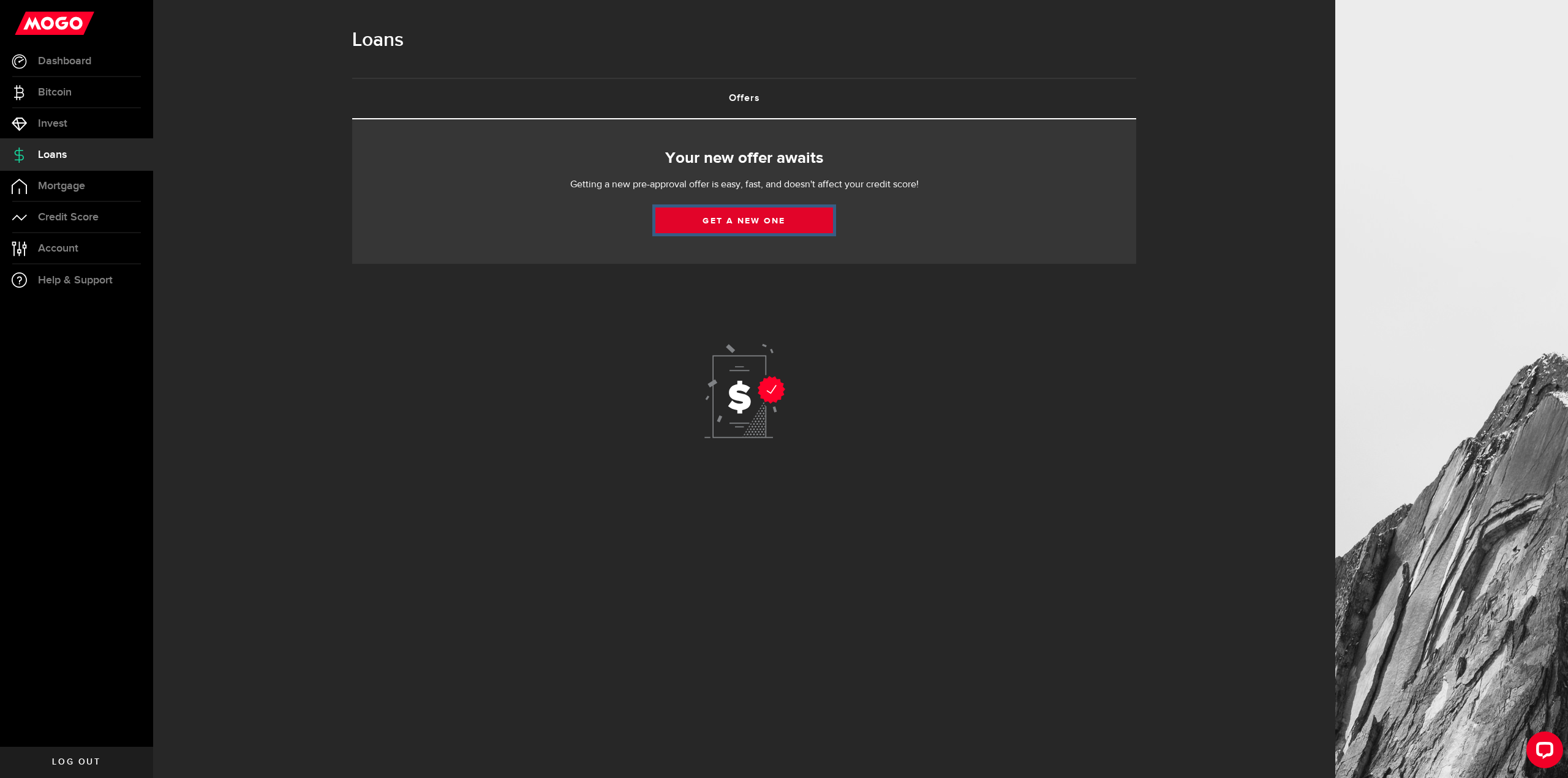
click at [769, 227] on link "Get a new one" at bounding box center [744, 220] width 178 height 26
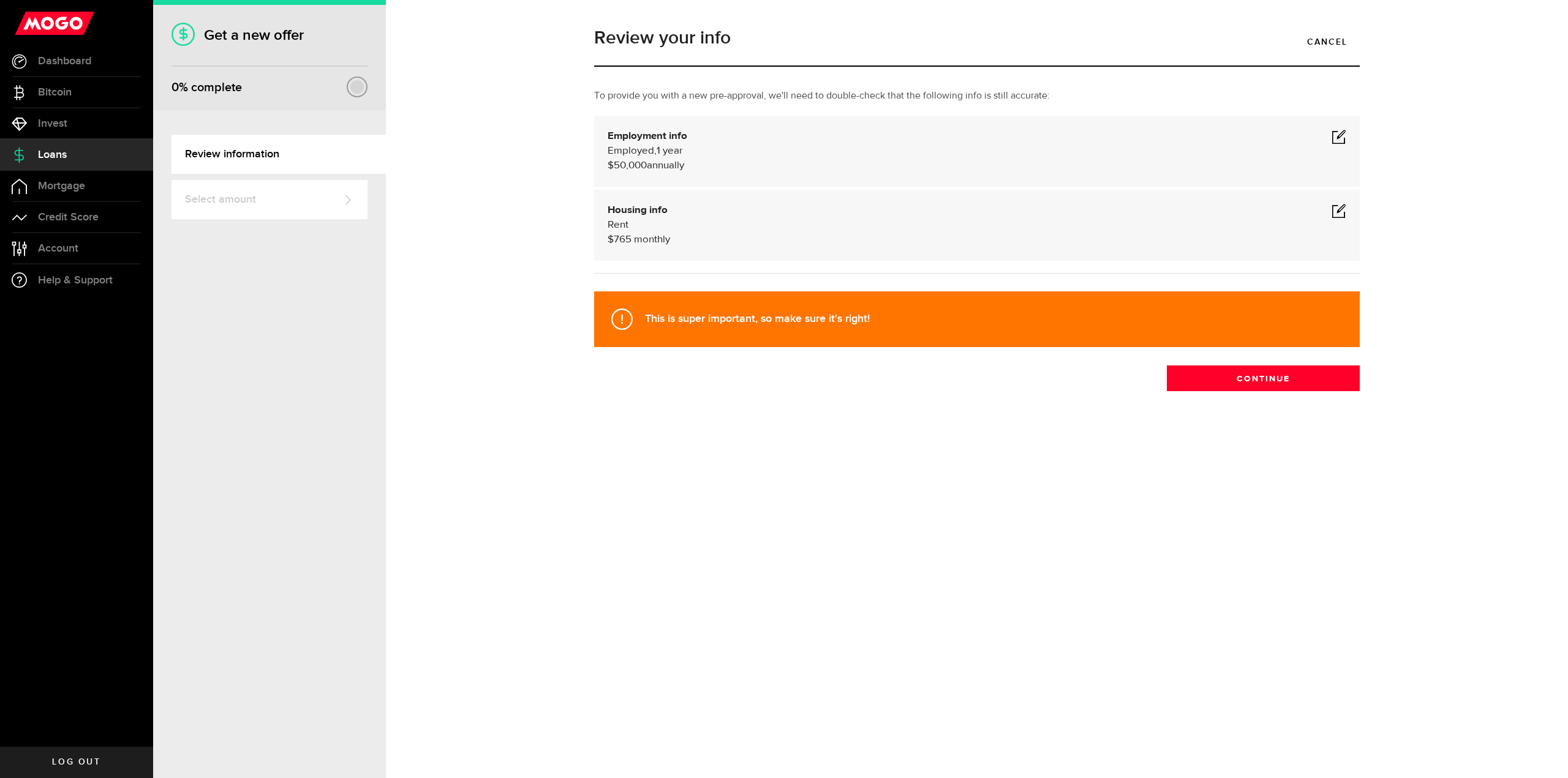
click at [1274, 392] on div "Review your info Cancel To provide you with a new pre-approval, we'll need to d…" at bounding box center [977, 235] width 1128 height 436
click at [1274, 381] on button "Continue" at bounding box center [1263, 378] width 193 height 26
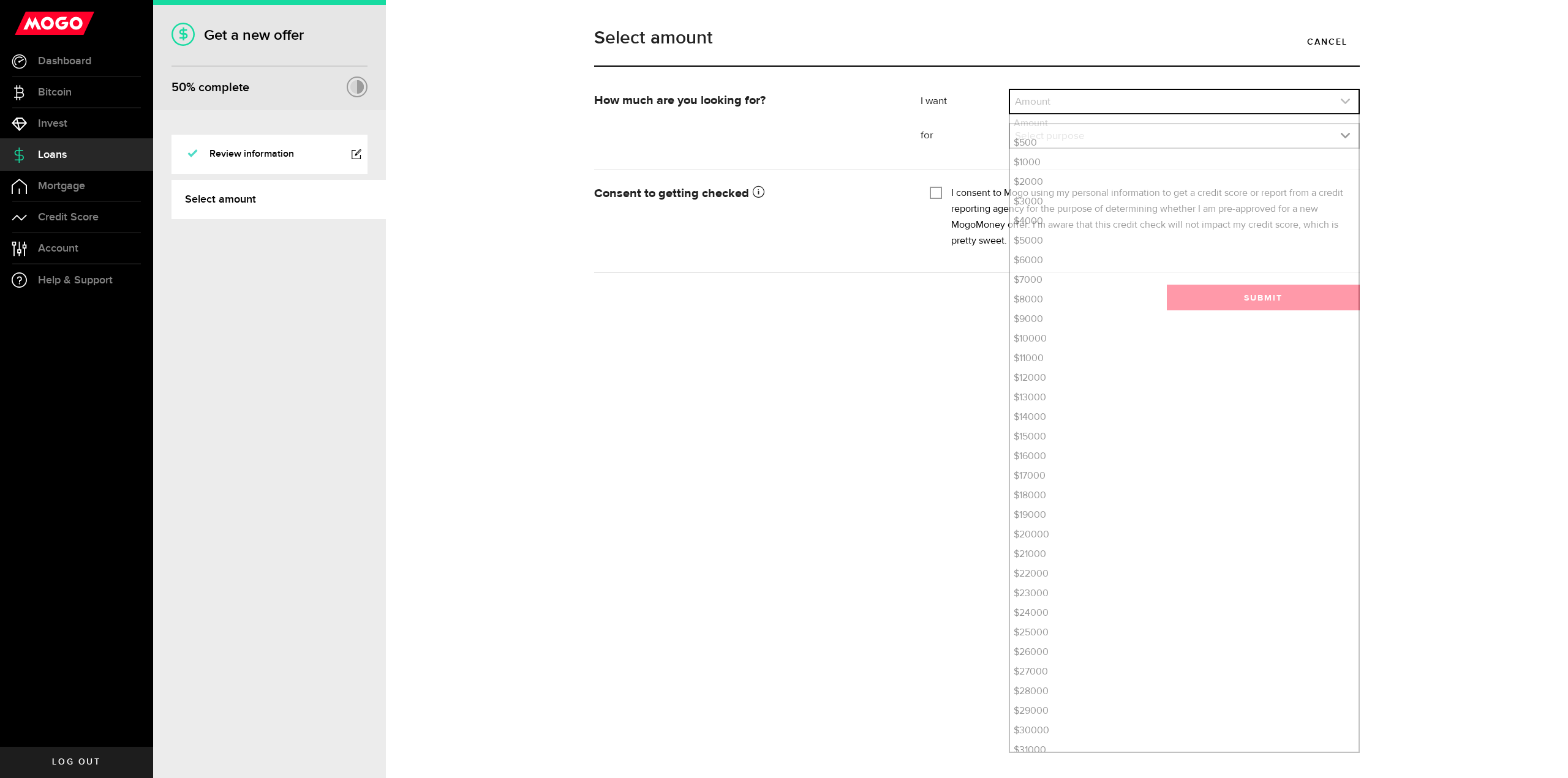
click at [1104, 94] on link "expand select" at bounding box center [1184, 102] width 348 height 23
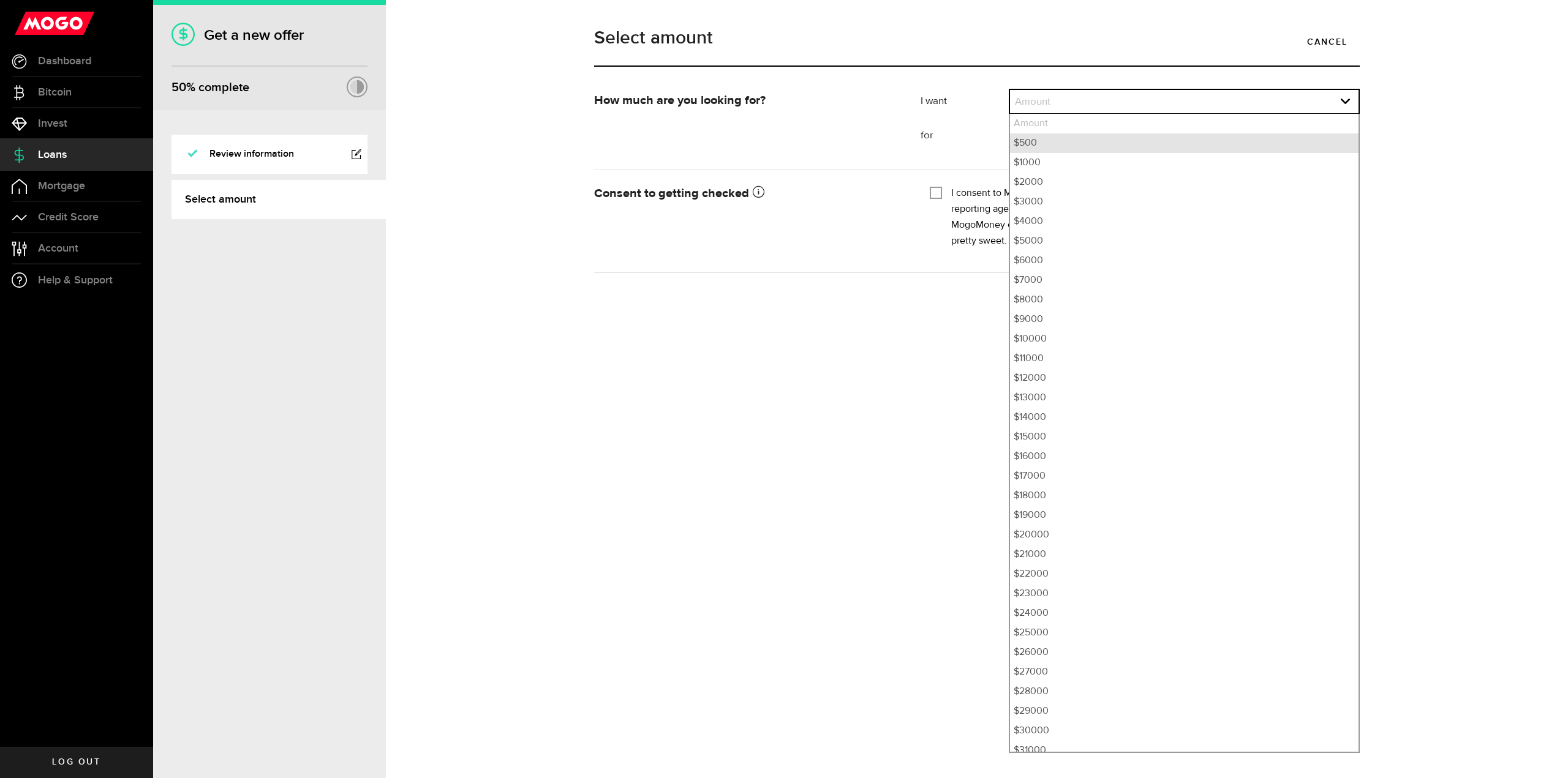
click at [1086, 143] on li "$500" at bounding box center [1184, 143] width 348 height 19
select select "500"
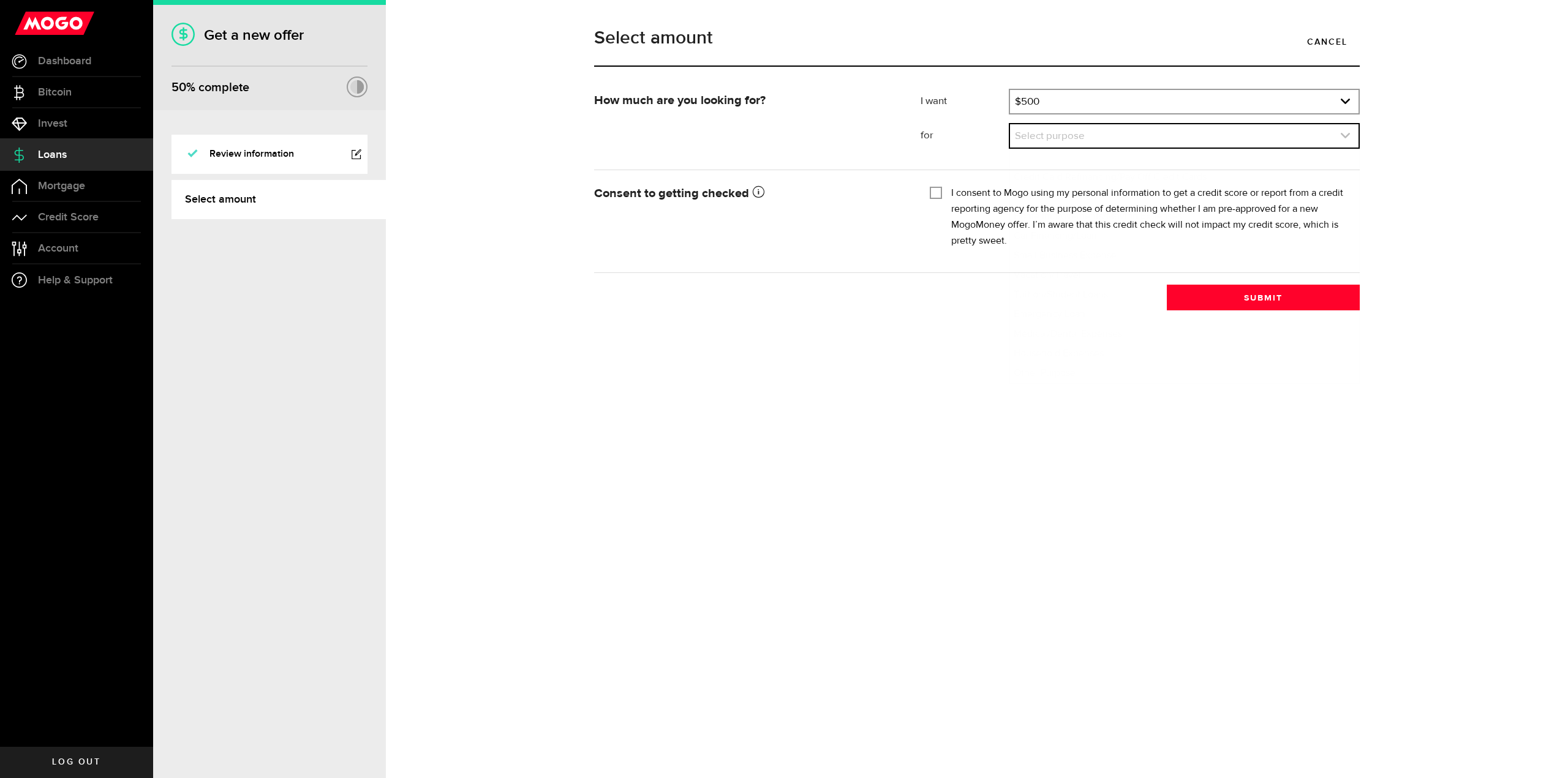
click at [1086, 142] on link "expand select" at bounding box center [1184, 136] width 348 height 23
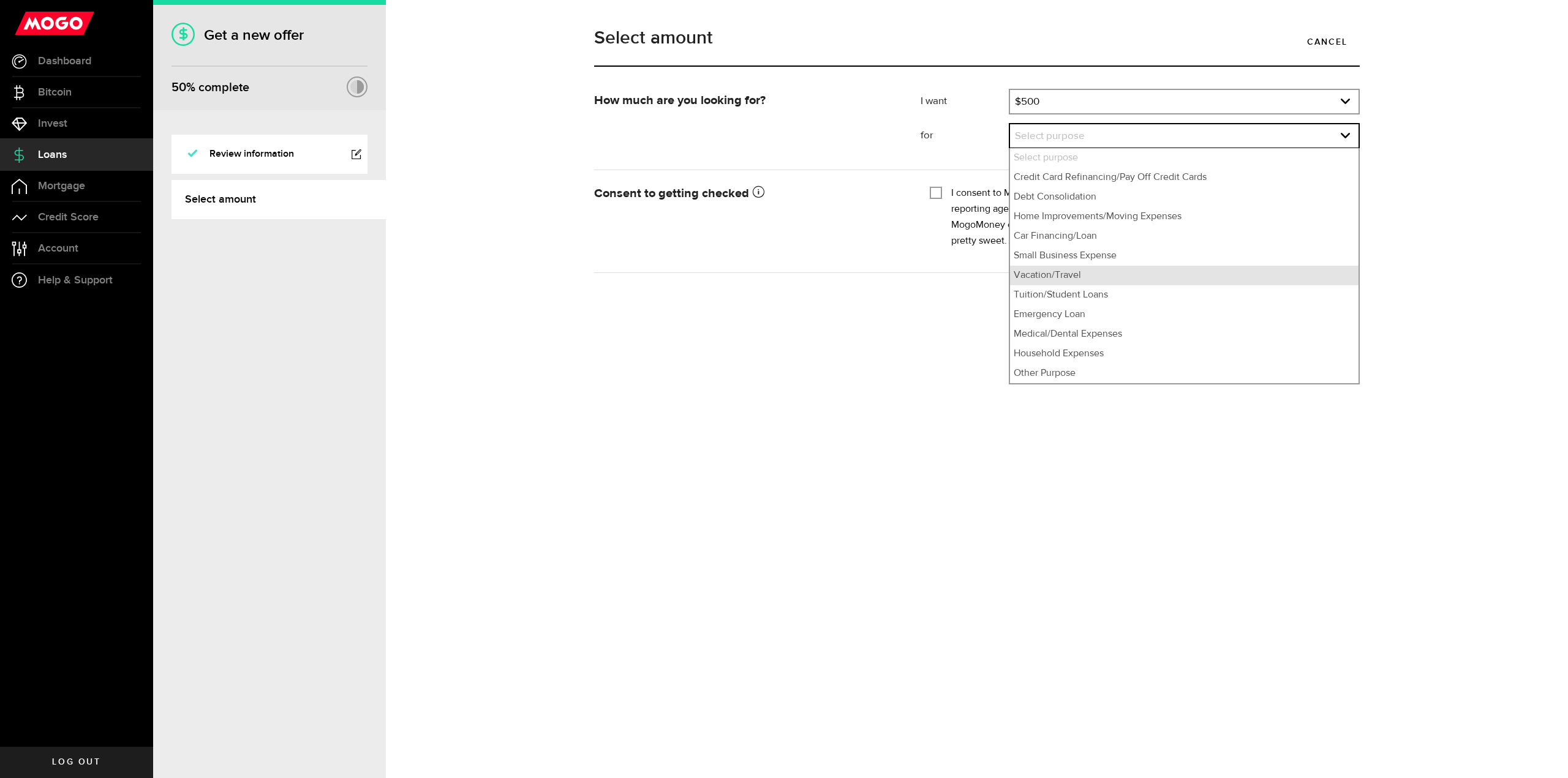
click at [1046, 269] on li "Vacation/Travel" at bounding box center [1184, 275] width 348 height 19
select select "Vacation/Travel"
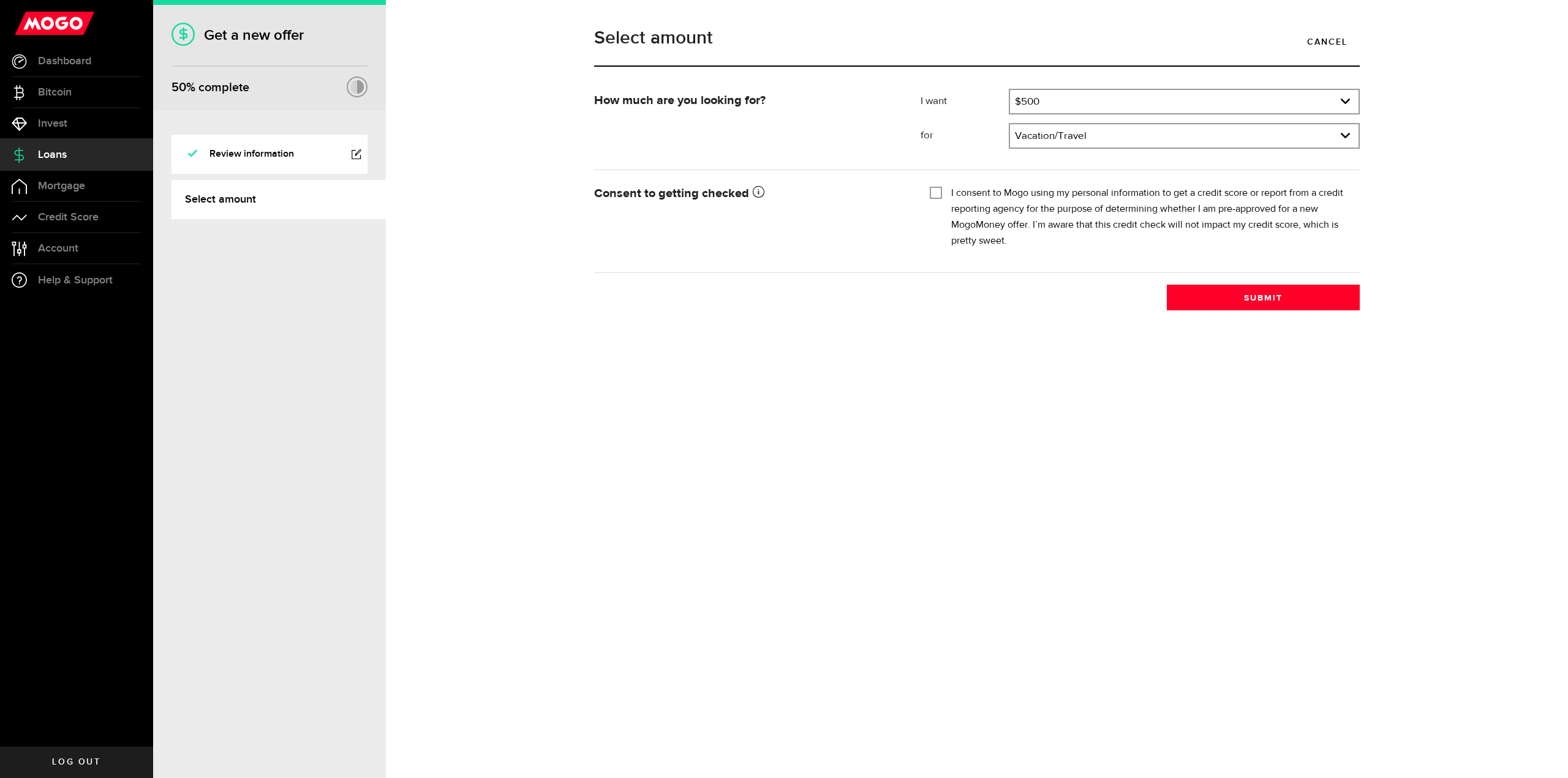
click at [968, 196] on label "I consent to Mogo using my personal information to get a credit score or report…" at bounding box center [1152, 217] width 399 height 63
click at [942, 196] on input "I consent to Mogo using my personal information to get a credit score or report…" at bounding box center [936, 191] width 12 height 12
checkbox input "true"
click at [1248, 304] on button "Submit" at bounding box center [1263, 297] width 193 height 26
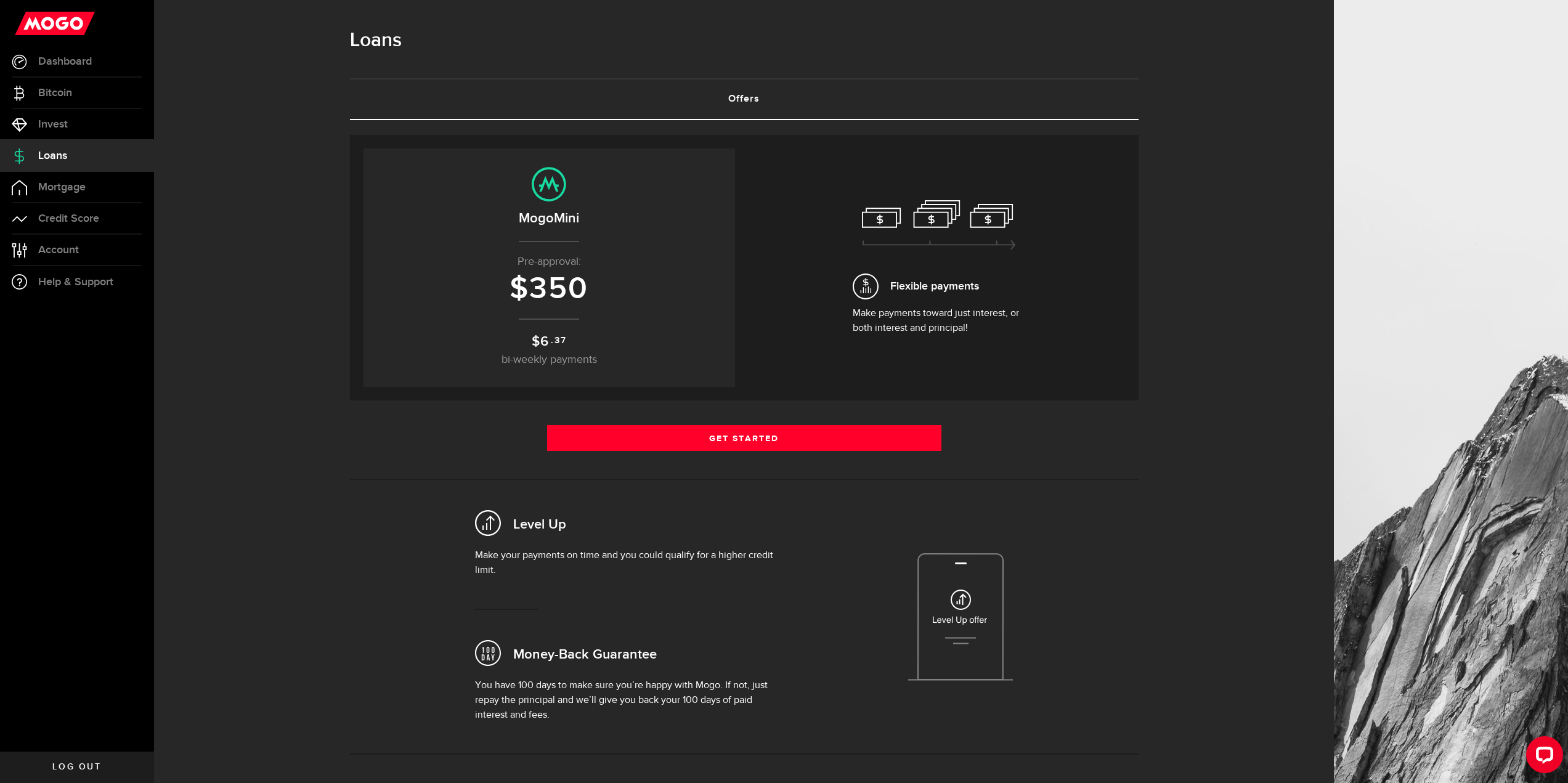
click at [897, 284] on span "Flexible payments" at bounding box center [935, 286] width 89 height 16
click at [900, 210] on icon at bounding box center [939, 225] width 154 height 50
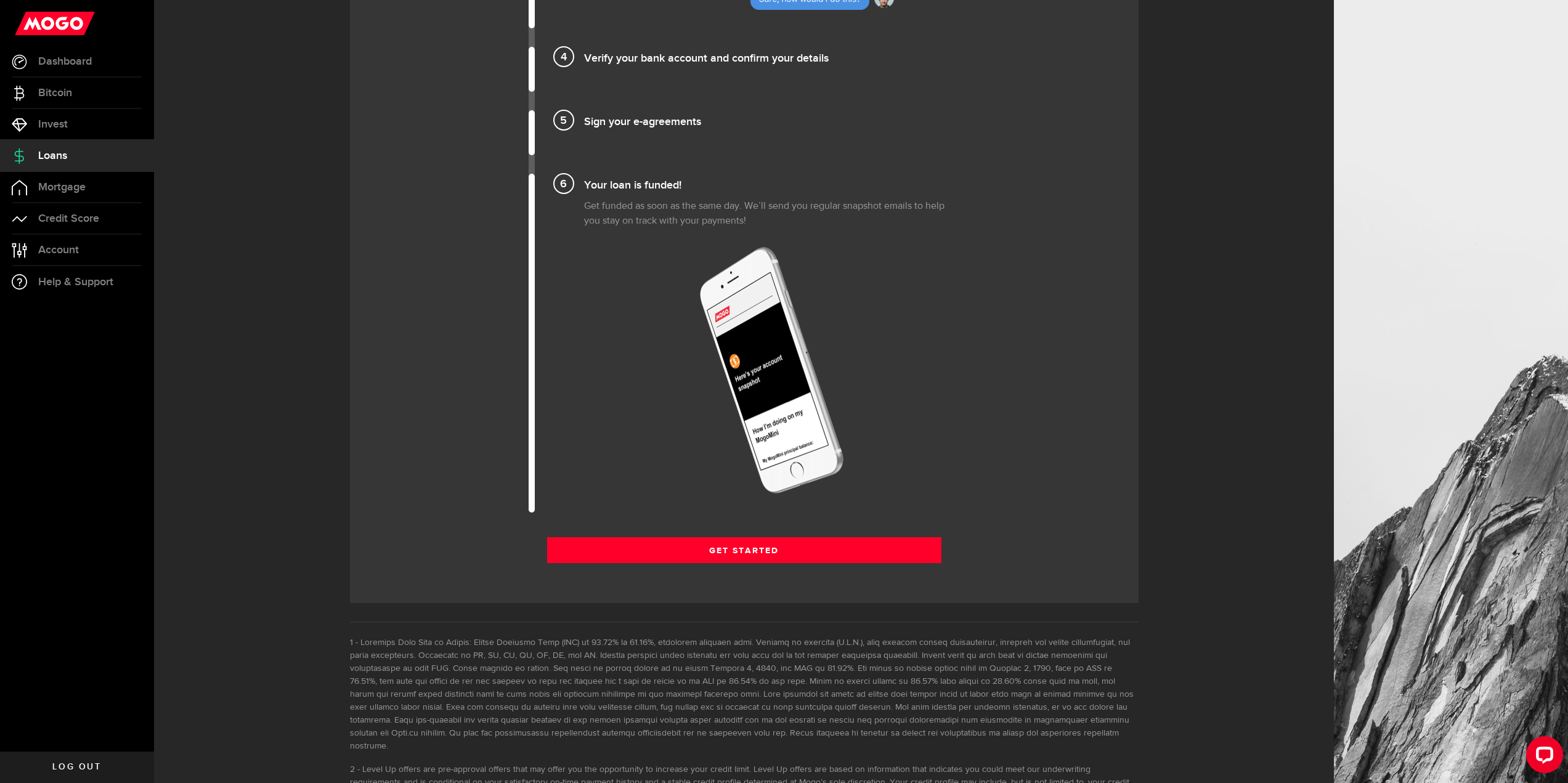
scroll to position [1292, 0]
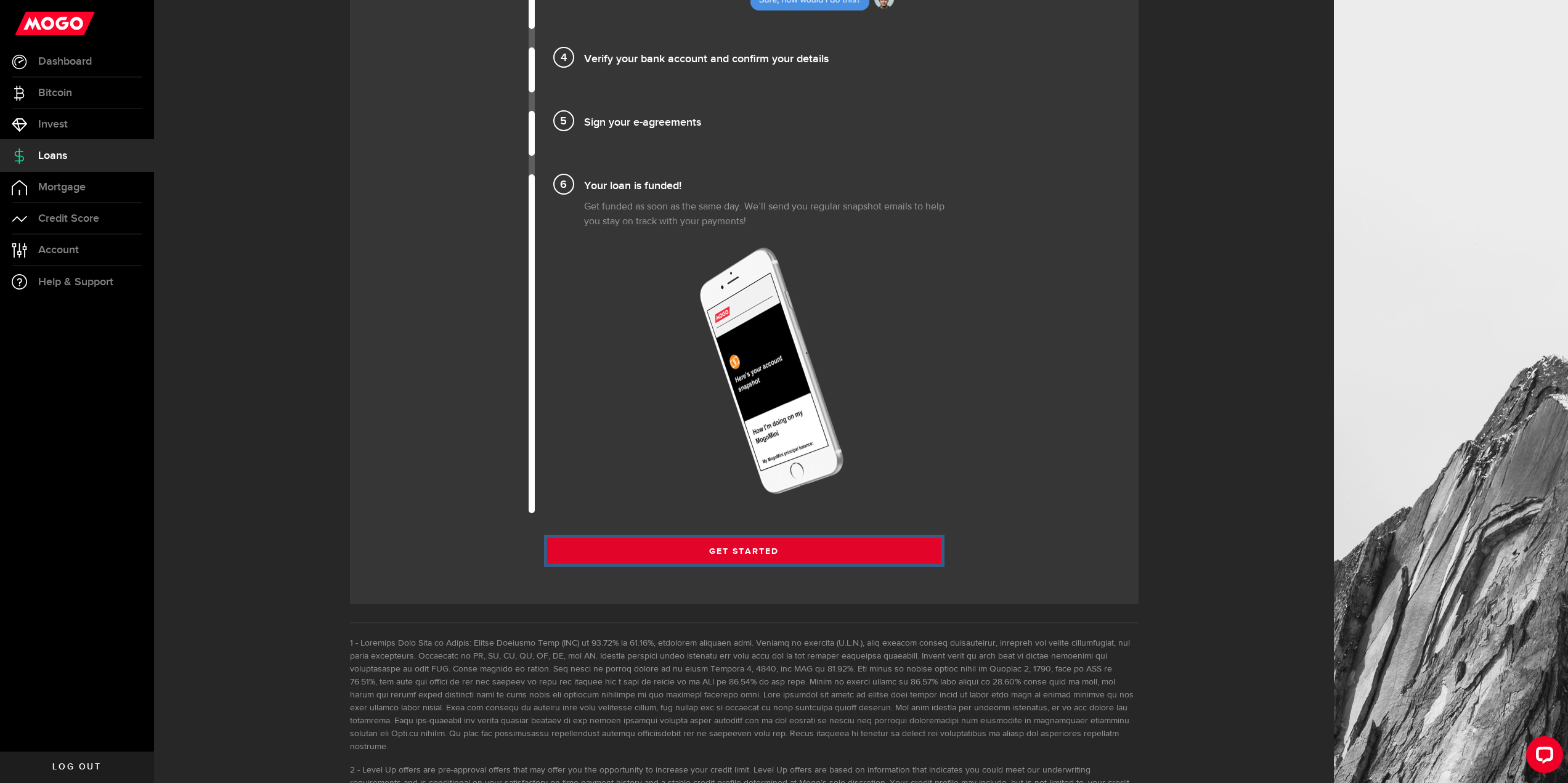
click at [716, 550] on link "Get Started" at bounding box center [744, 550] width 395 height 26
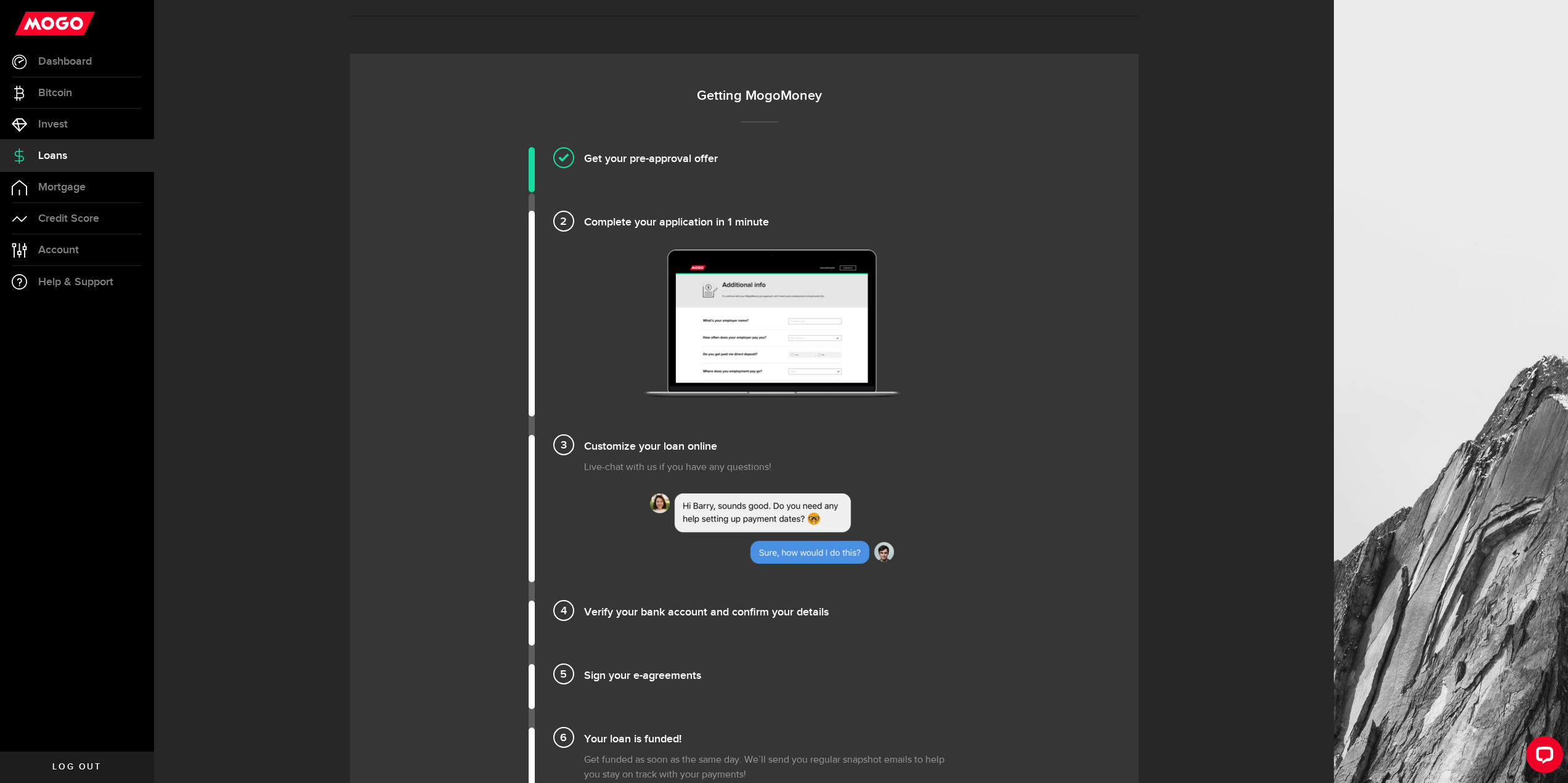
scroll to position [738, 0]
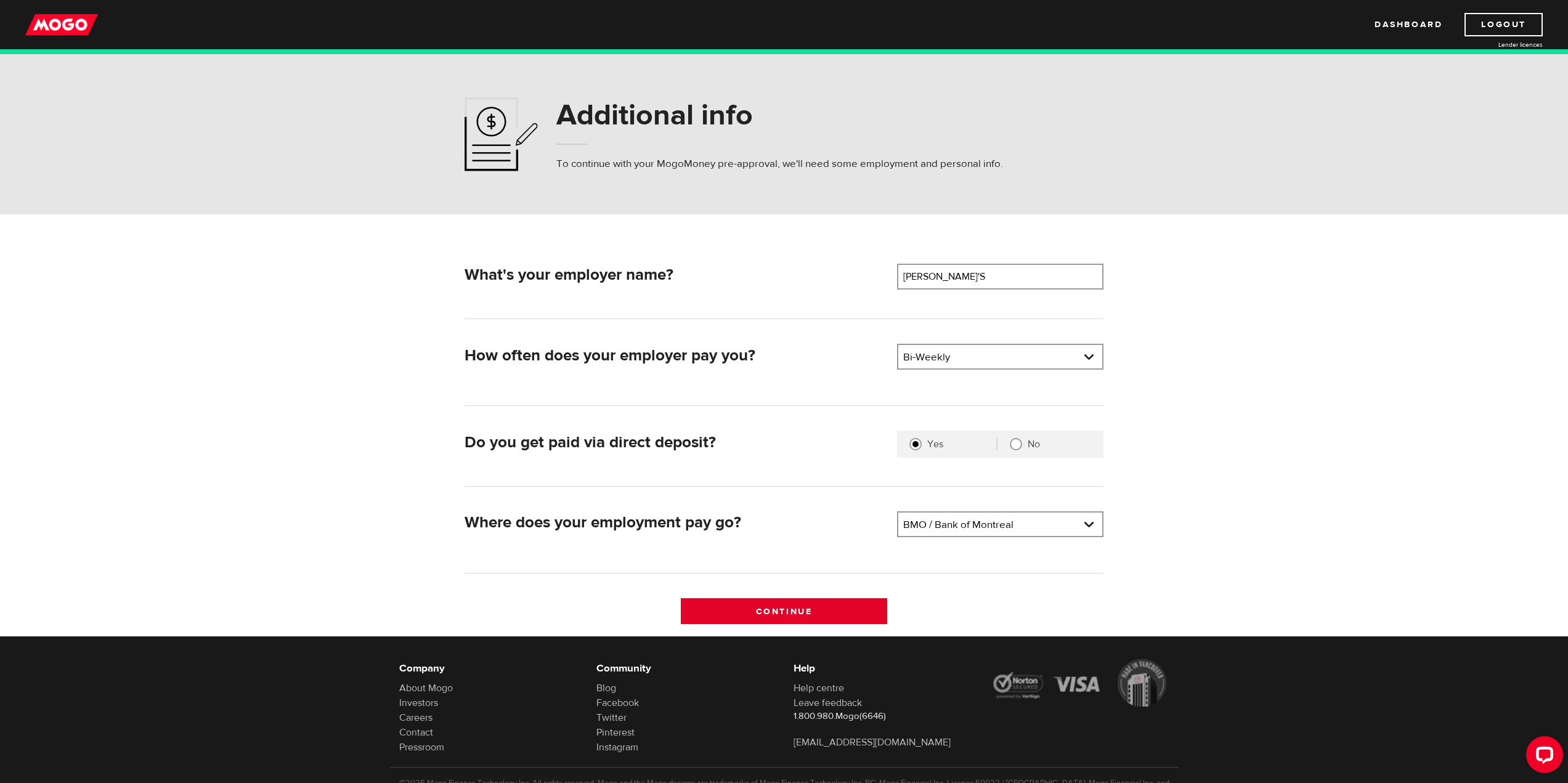
click at [800, 600] on input "Continue" at bounding box center [784, 611] width 206 height 26
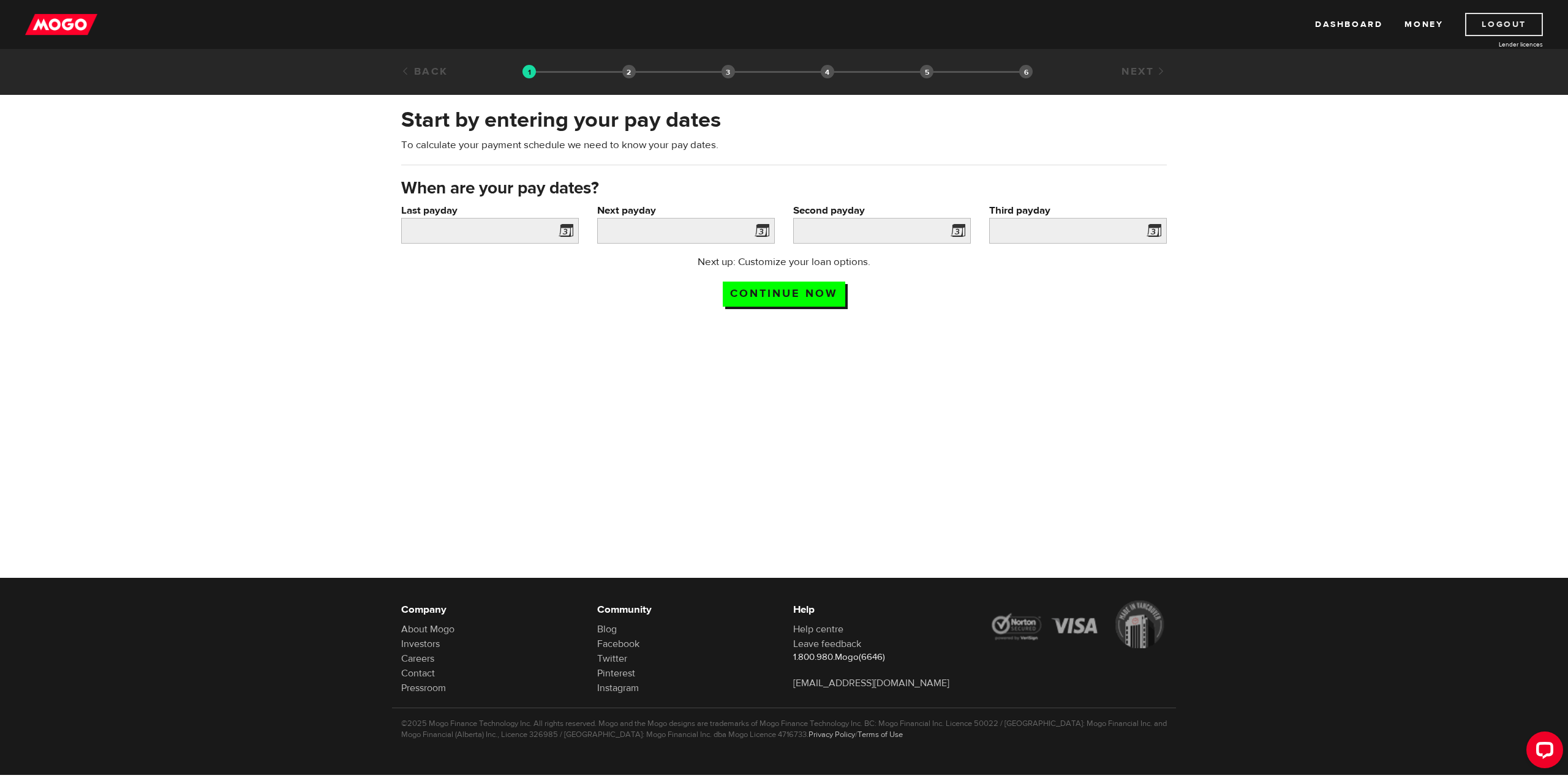
click at [1479, 20] on link "Logout" at bounding box center [1504, 24] width 78 height 23
